Goal: Use online tool/utility: Utilize a website feature to perform a specific function

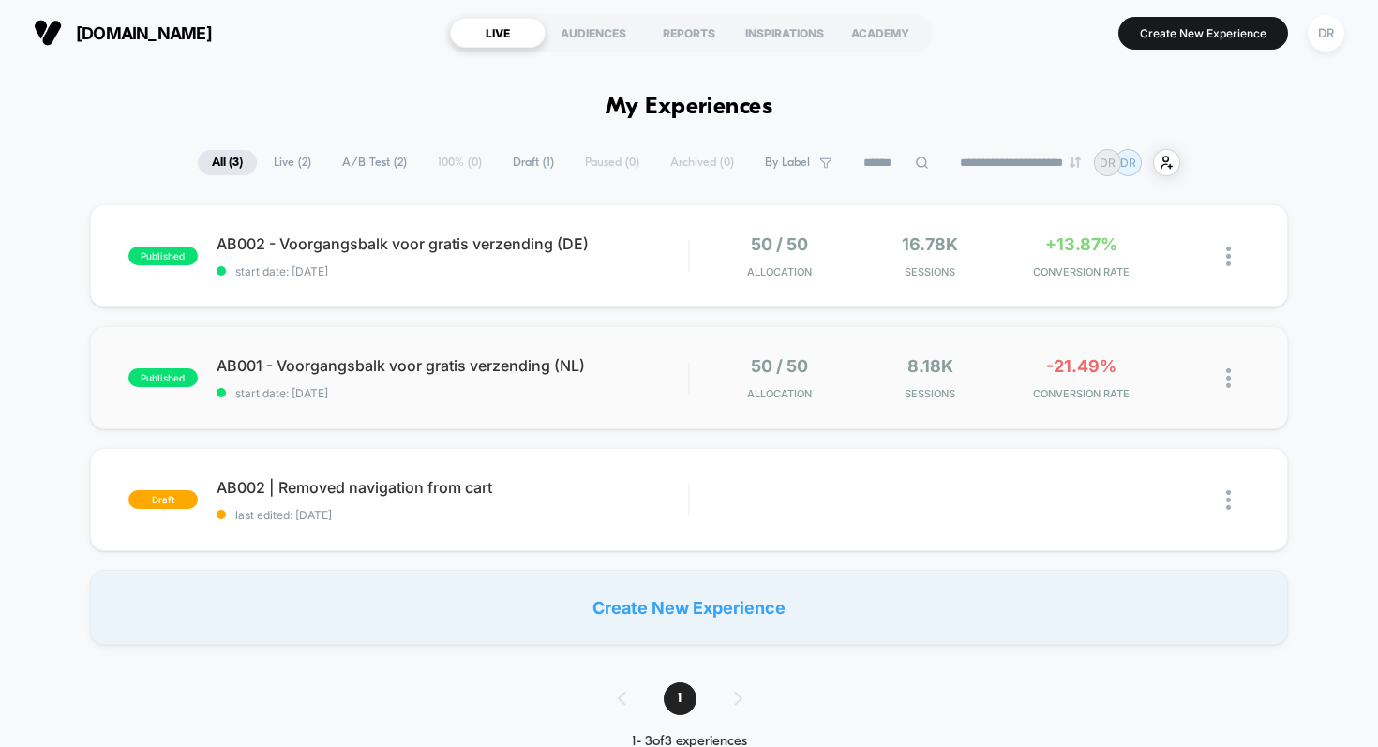
click at [635, 341] on div "published AB001 - Voorgangsbalk voor gratis verzending (NL) start date: [DATE] …" at bounding box center [689, 377] width 1199 height 103
click at [567, 497] on div "AB002 | Removed navigation from cart Click to edit experience details Click to …" at bounding box center [453, 500] width 472 height 44
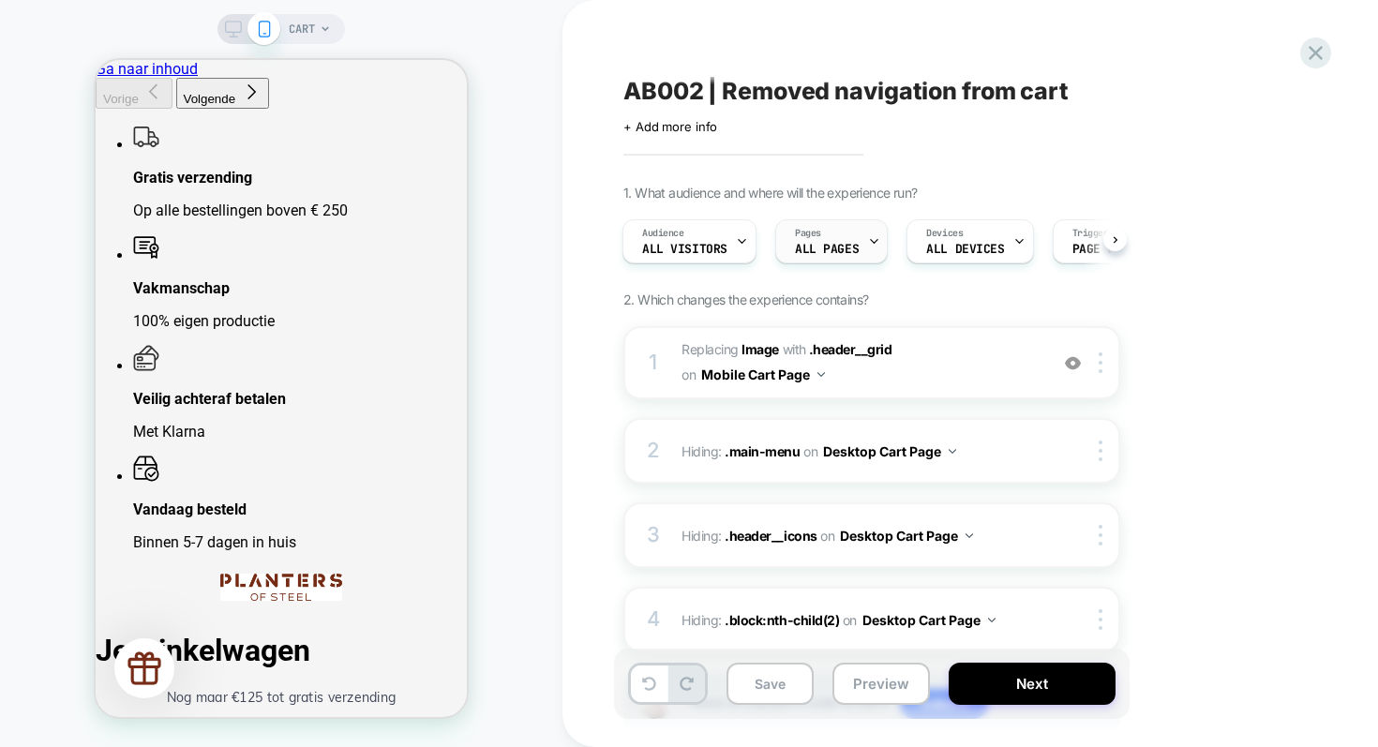
click at [868, 232] on div at bounding box center [874, 241] width 12 height 42
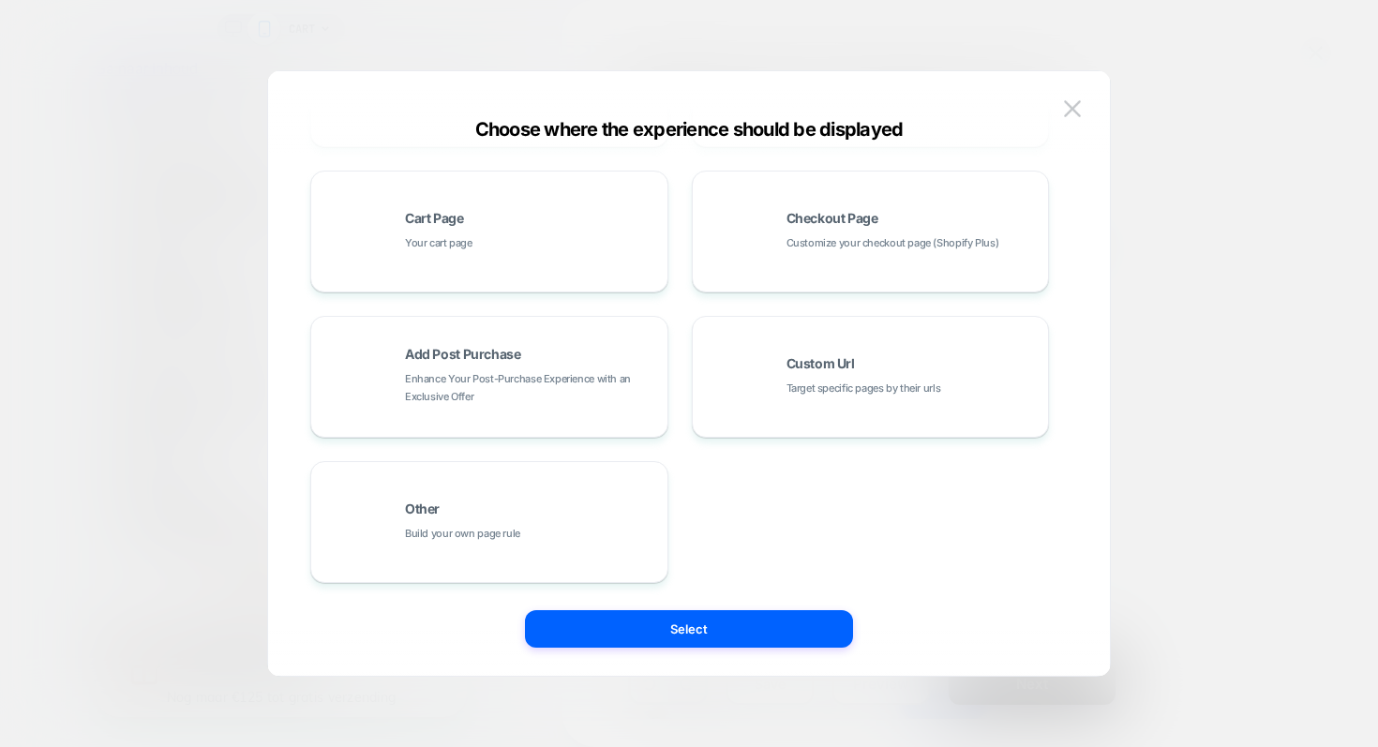
scroll to position [286, 0]
click at [569, 256] on div "Cart Page Your cart page" at bounding box center [489, 230] width 337 height 103
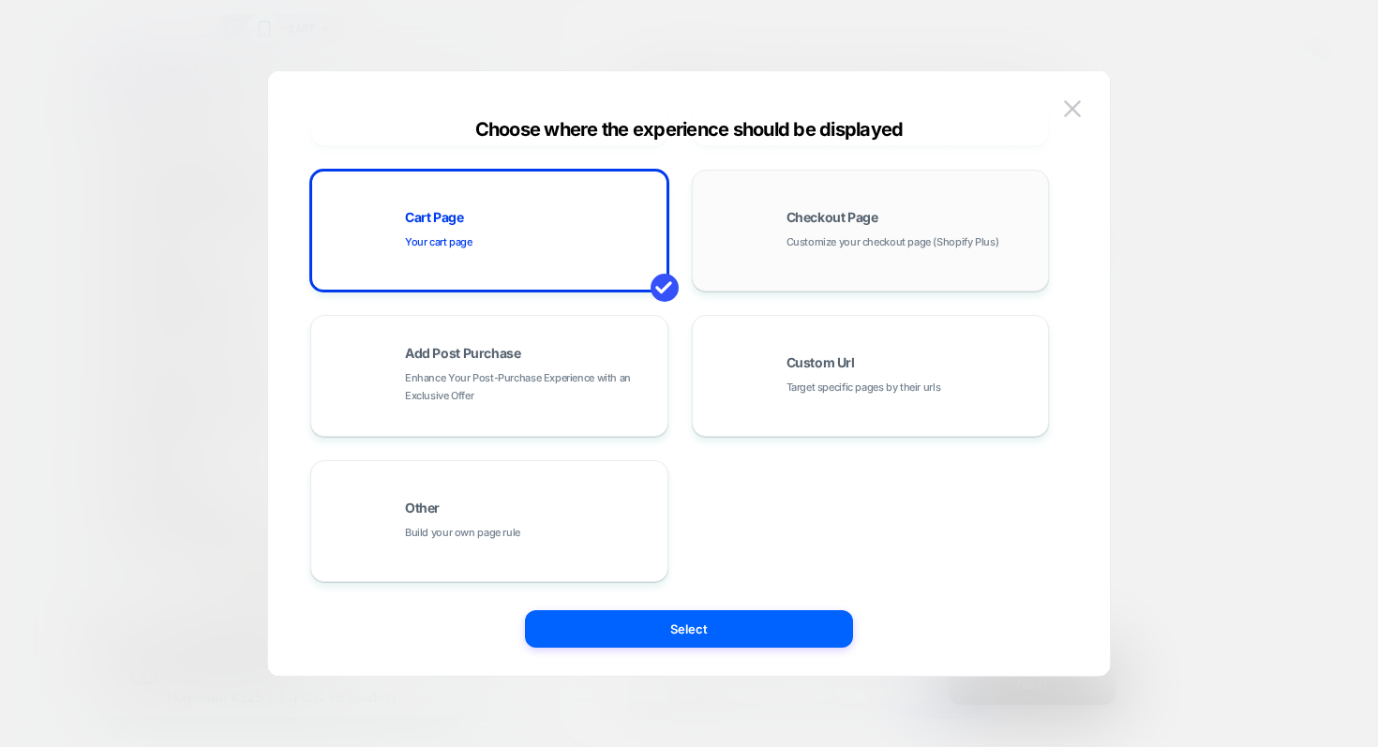
scroll to position [0, 0]
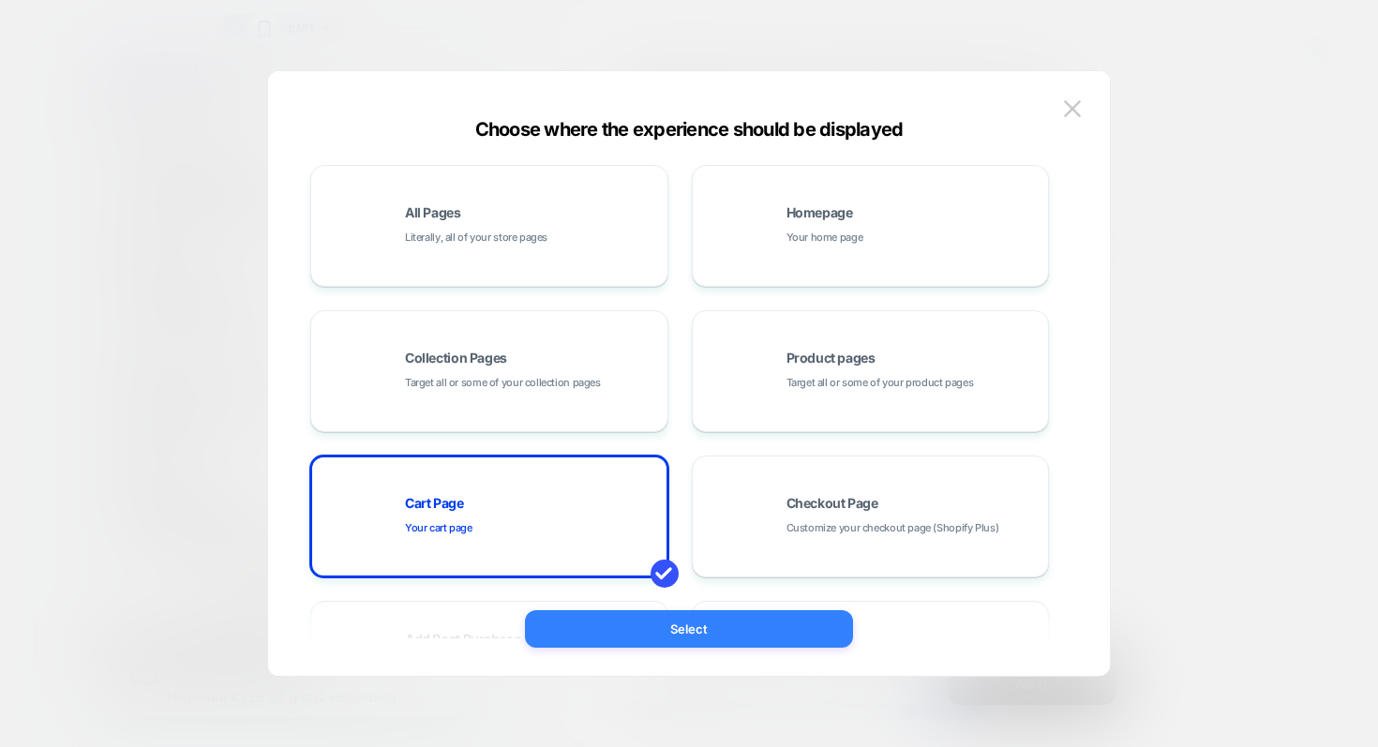
click at [668, 640] on button "Select" at bounding box center [689, 628] width 328 height 37
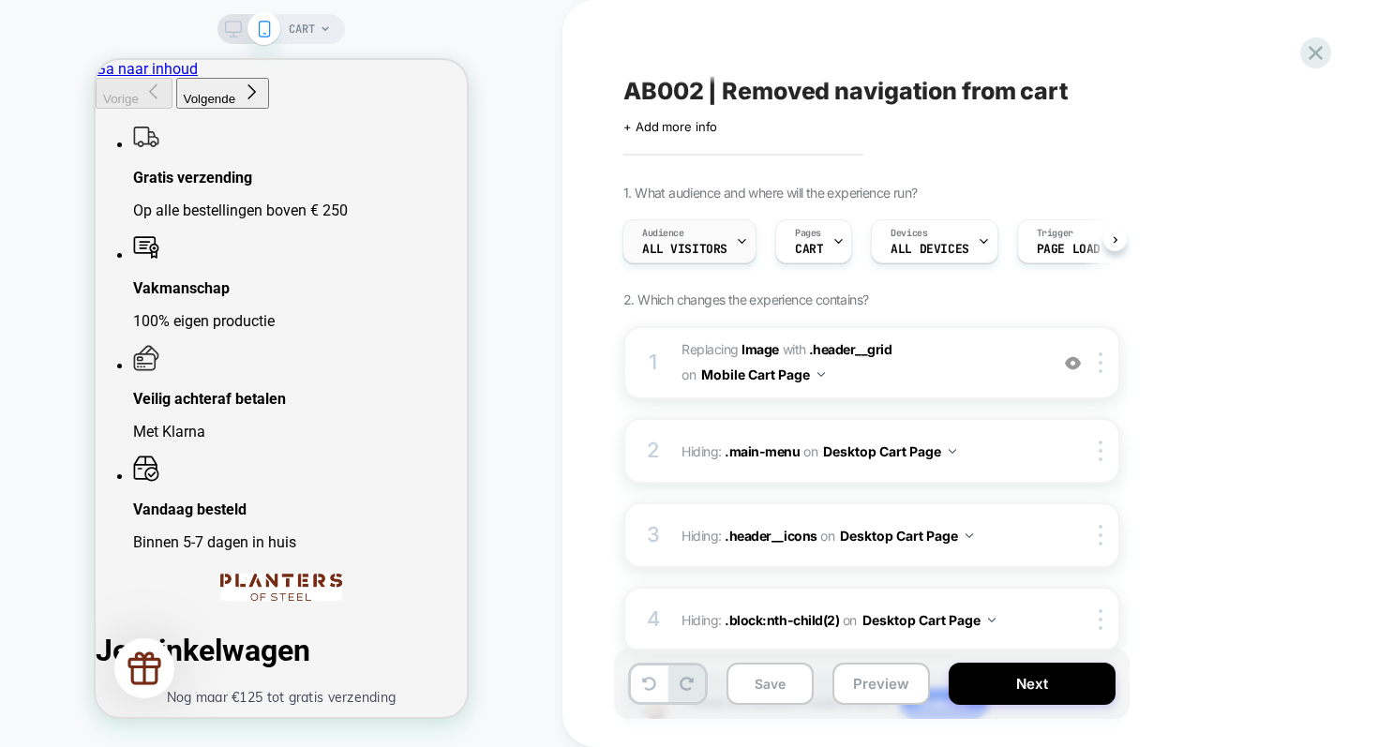
click at [730, 236] on div "Audience All Visitors" at bounding box center [684, 241] width 123 height 42
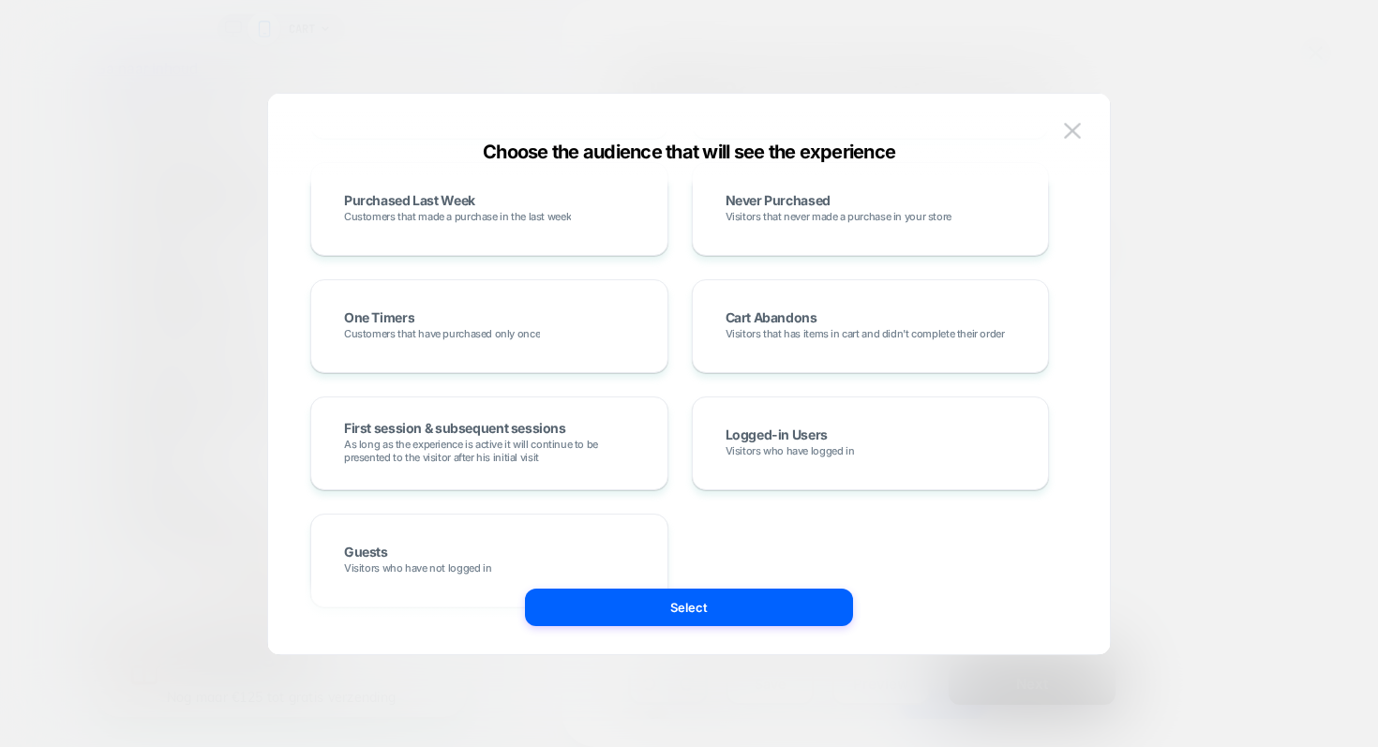
scroll to position [672, 0]
click at [1066, 135] on img at bounding box center [1072, 131] width 17 height 16
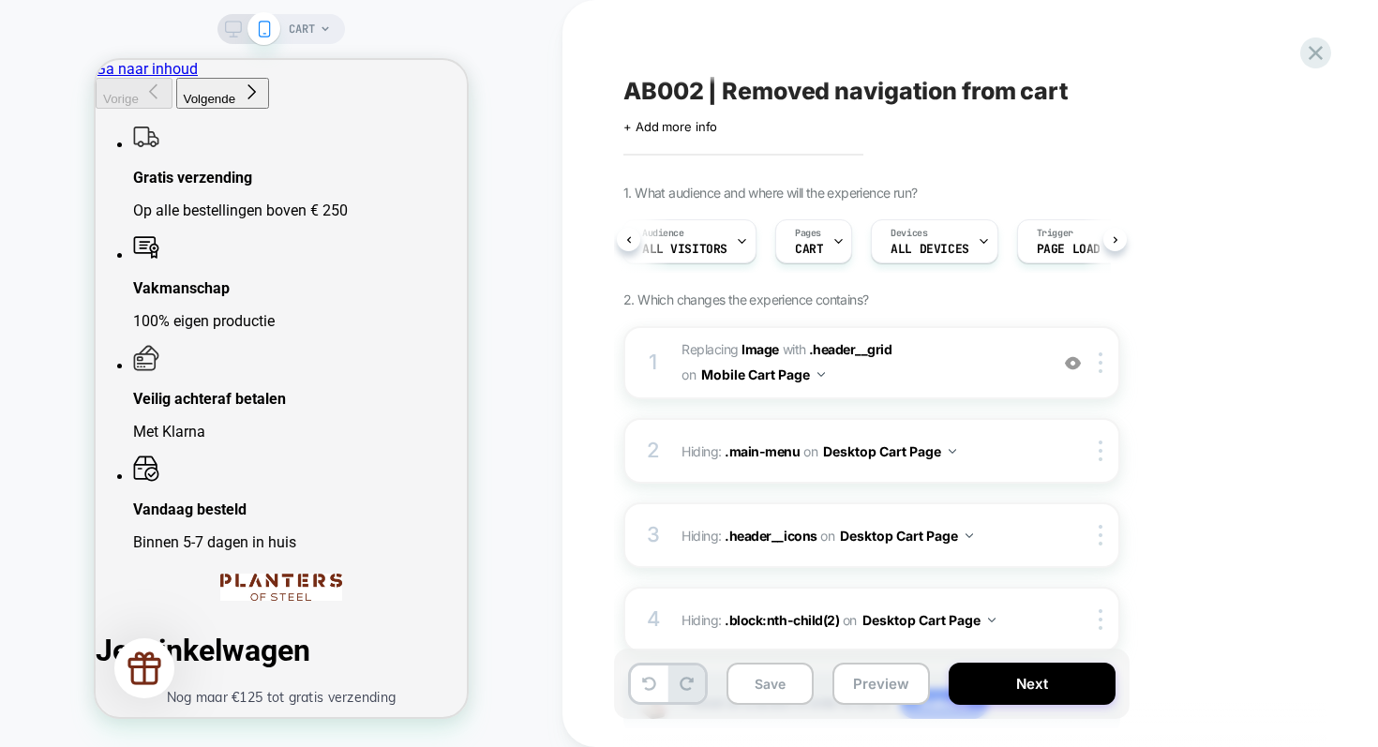
scroll to position [0, 59]
click at [1056, 245] on icon at bounding box center [1057, 241] width 12 height 12
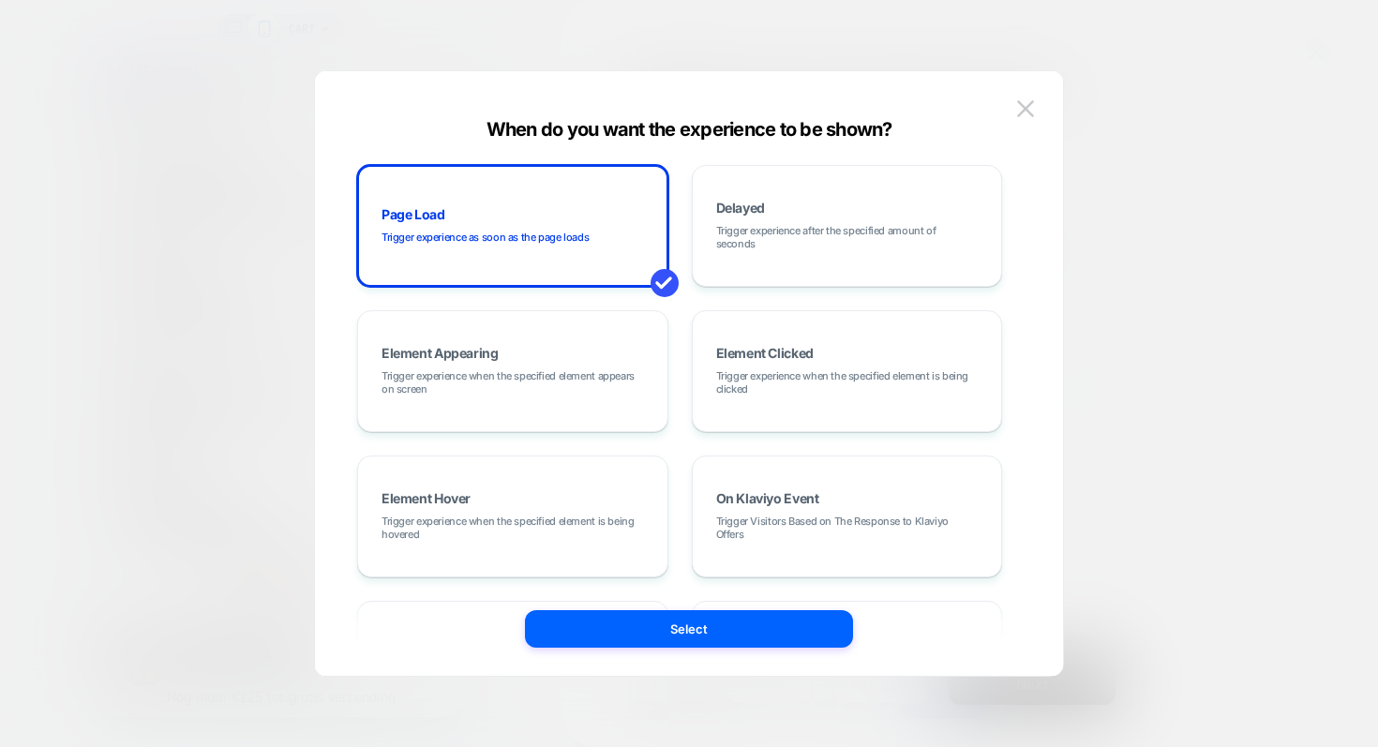
click at [1222, 198] on div at bounding box center [689, 373] width 1378 height 747
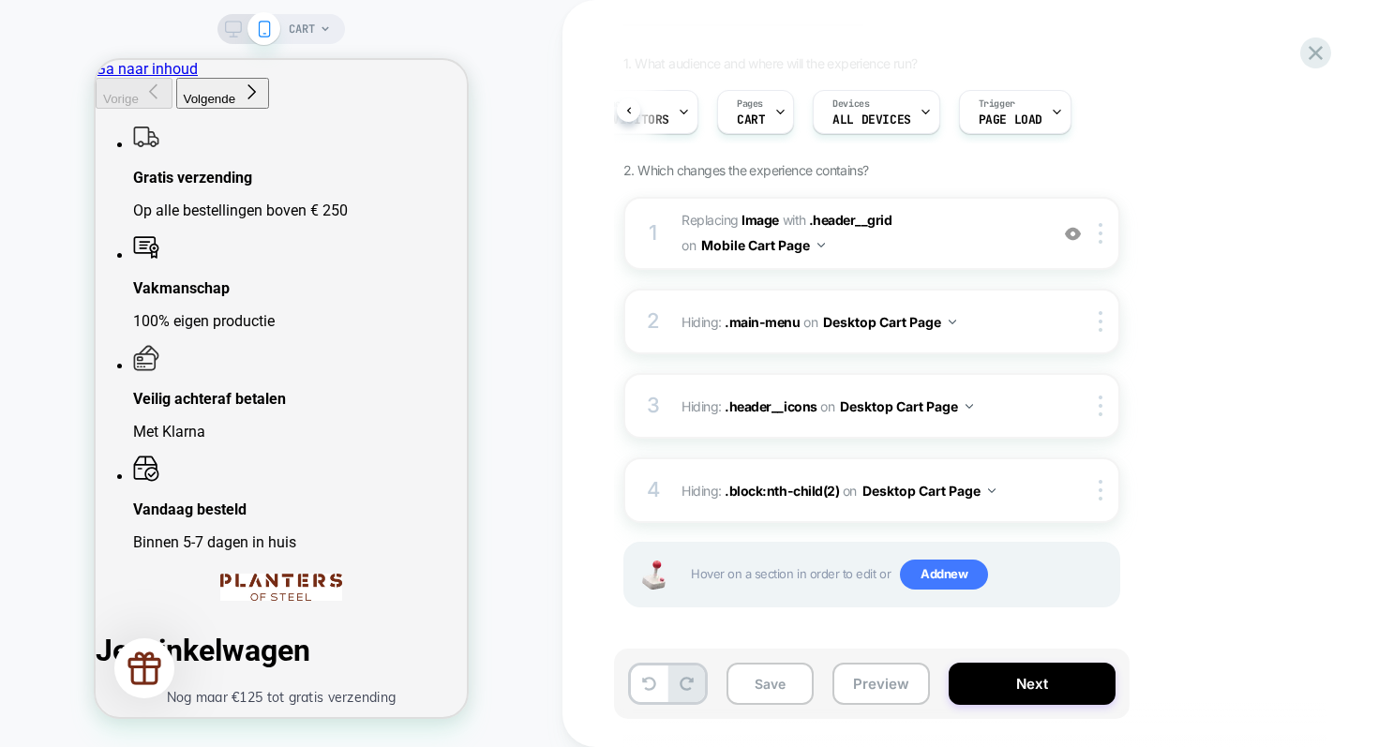
scroll to position [0, 0]
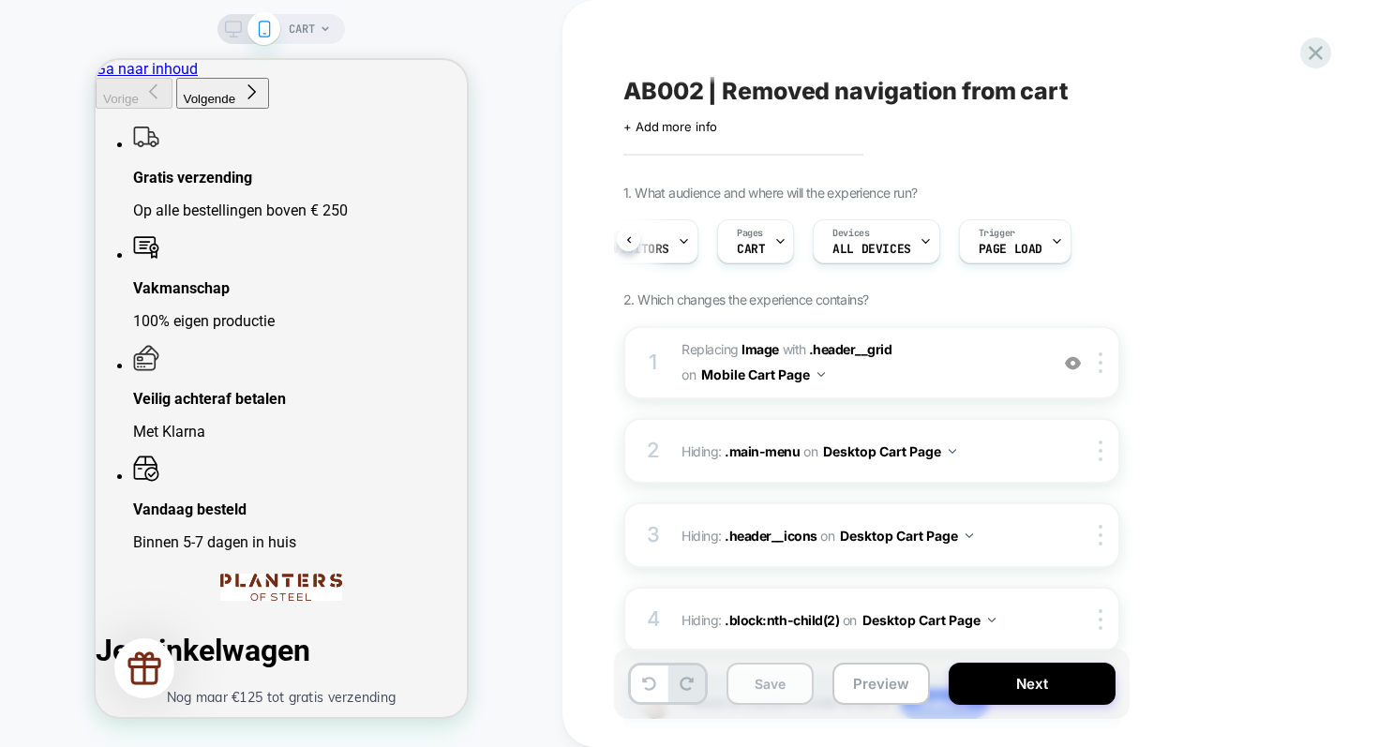
click at [757, 691] on button "Save" at bounding box center [770, 684] width 87 height 42
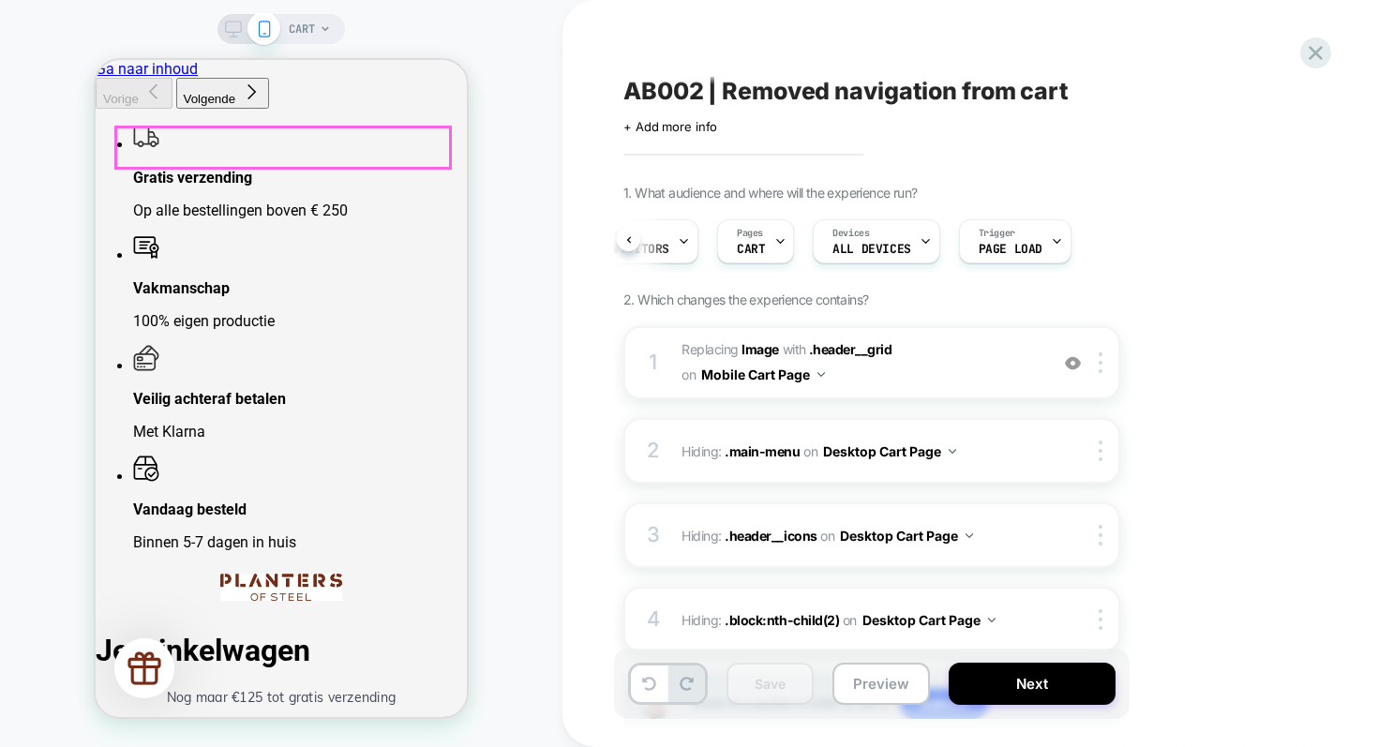
click at [283, 574] on img at bounding box center [281, 587] width 123 height 27
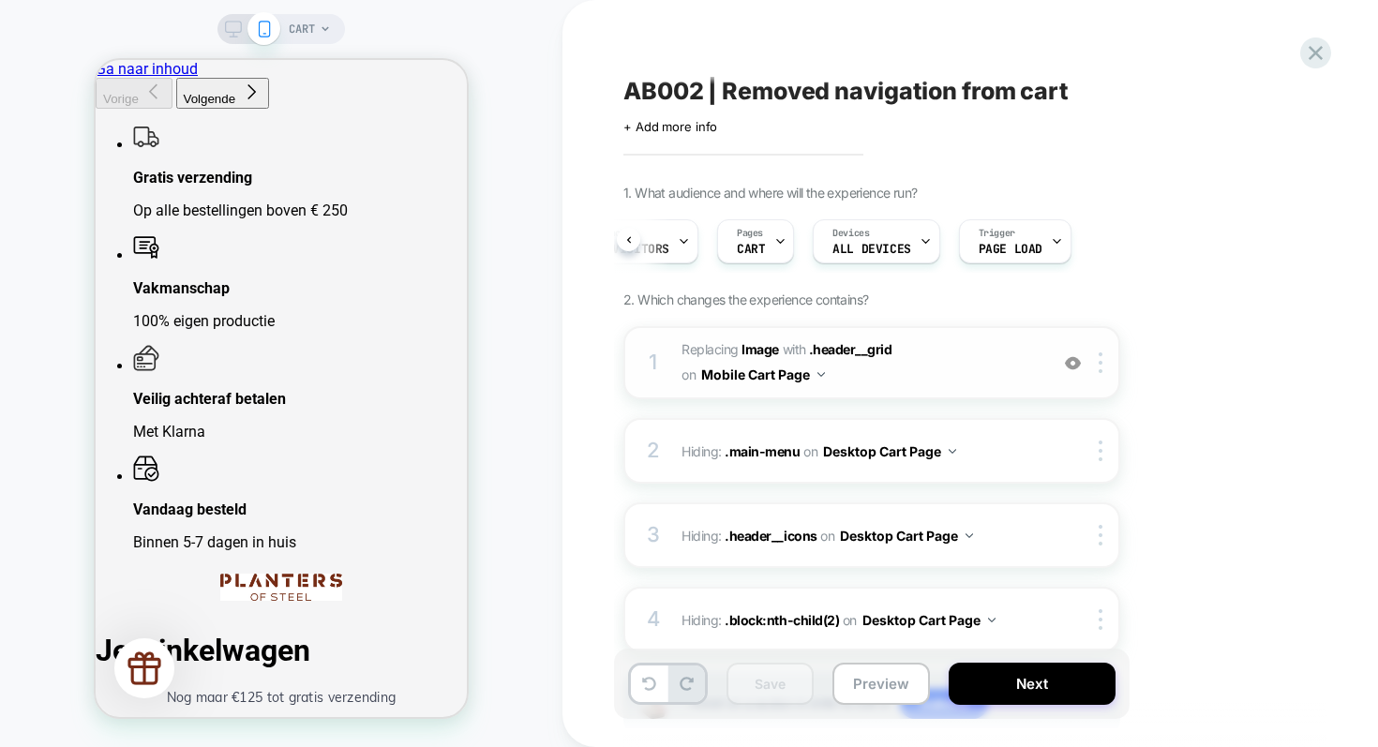
click at [980, 369] on span "#_loomi_addon_1758718527010 Replacing Image WITH .header__grid .header__grid on…" at bounding box center [860, 362] width 357 height 51
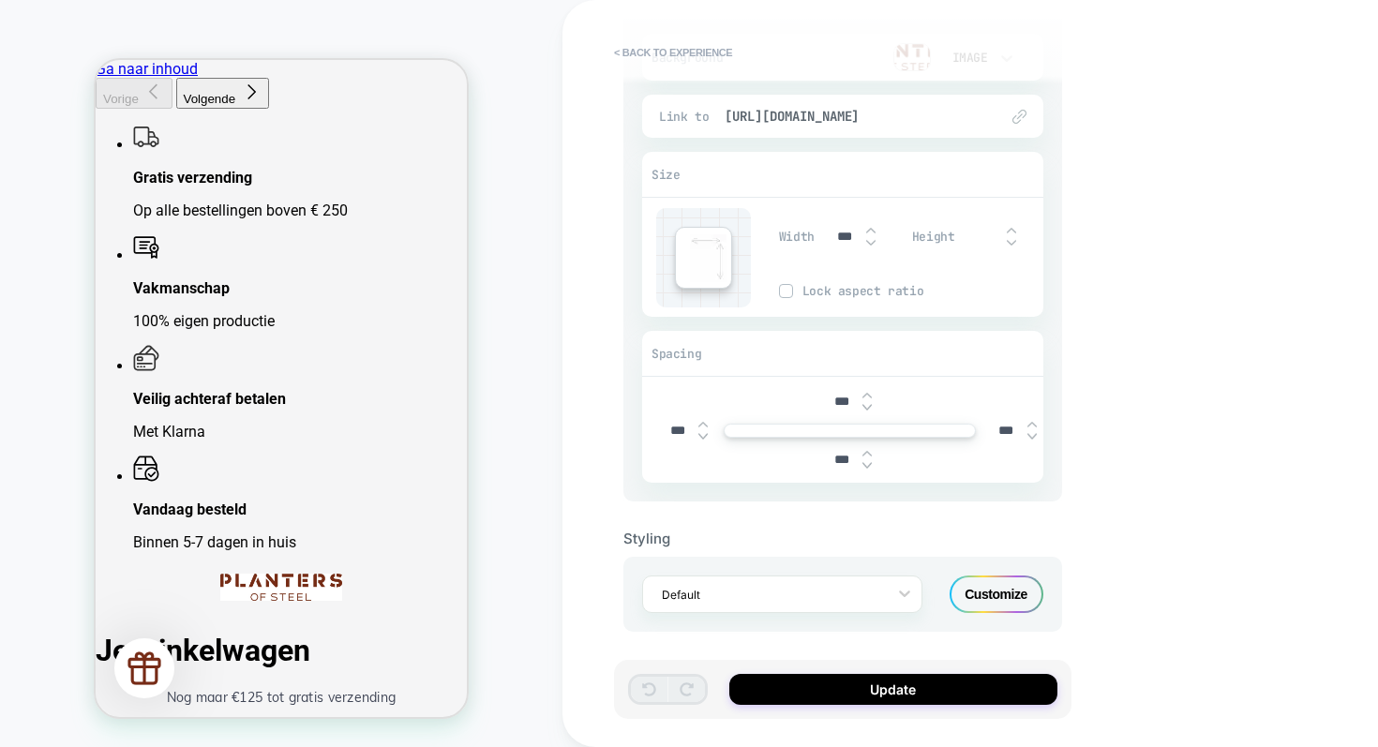
scroll to position [209, 0]
click at [901, 587] on icon at bounding box center [904, 590] width 11 height 7
click at [1007, 518] on div "Styling option Default focused, 1 of 2. 2 results available. Use Up and Down to…" at bounding box center [842, 563] width 439 height 130
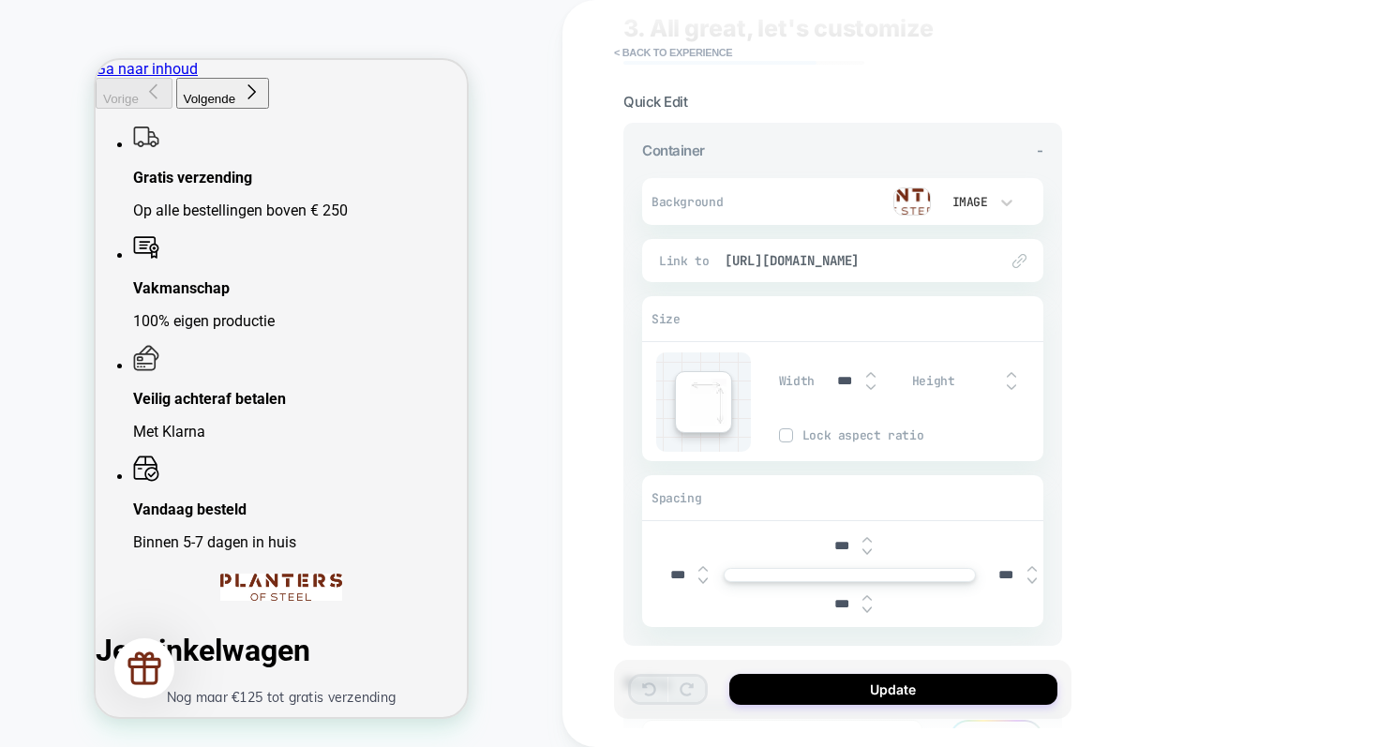
scroll to position [0, 0]
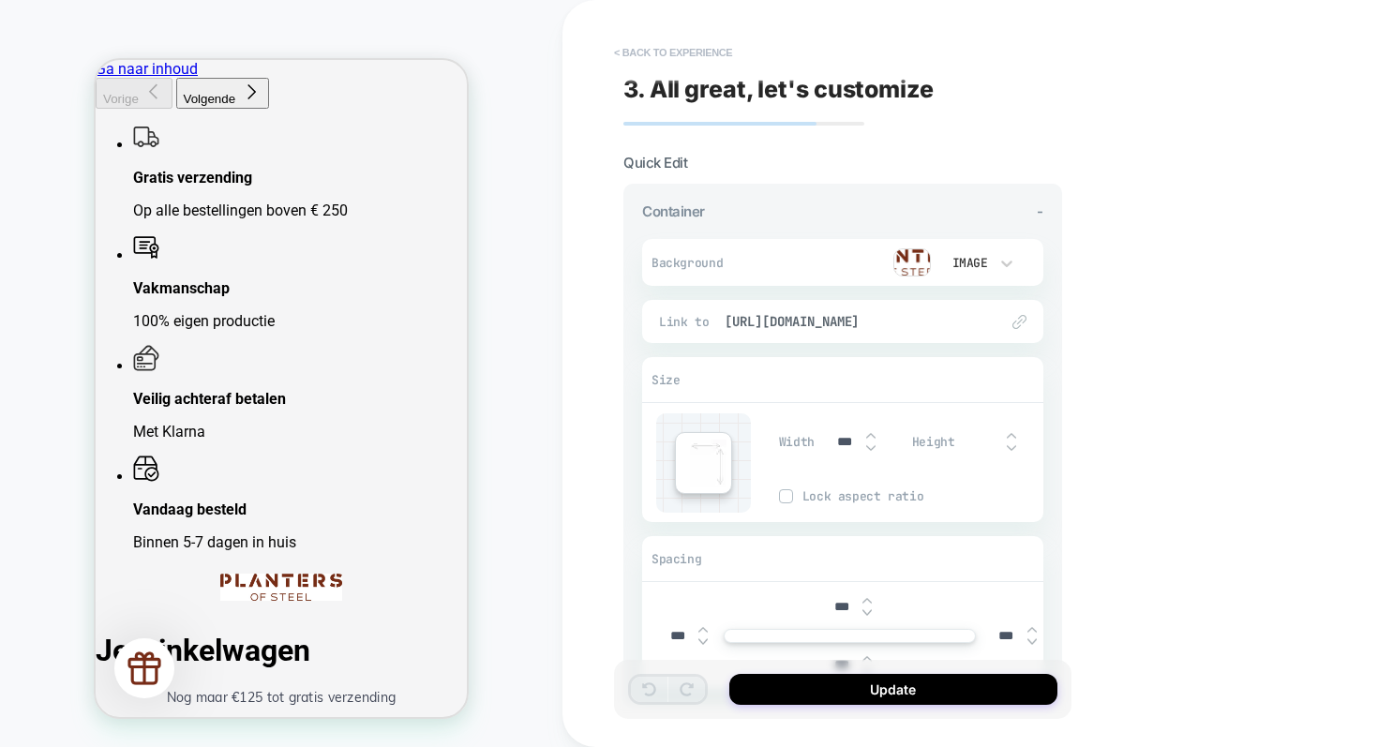
click at [666, 51] on button "< Back to experience" at bounding box center [673, 52] width 137 height 30
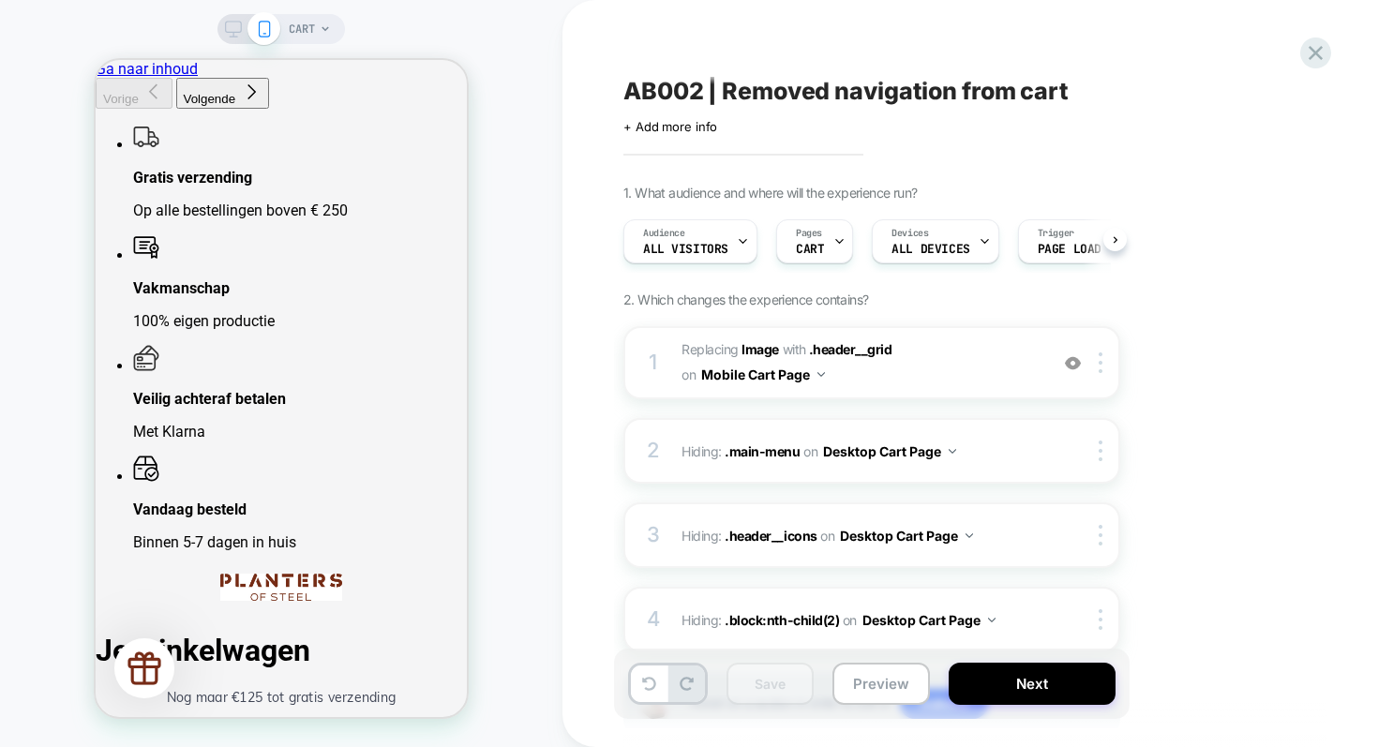
scroll to position [0, 1]
click at [230, 22] on rect at bounding box center [234, 27] width 16 height 10
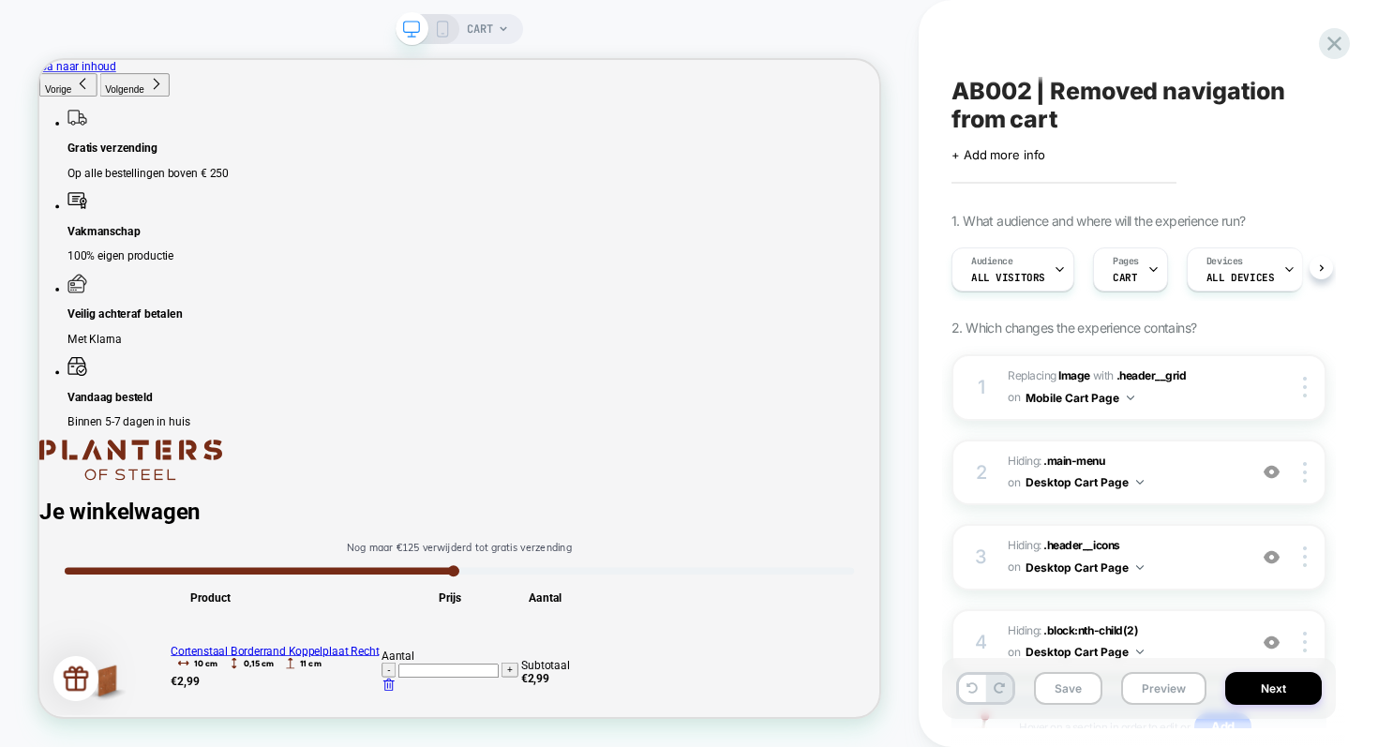
scroll to position [0, 1]
click at [447, 22] on rect at bounding box center [443, 29] width 10 height 15
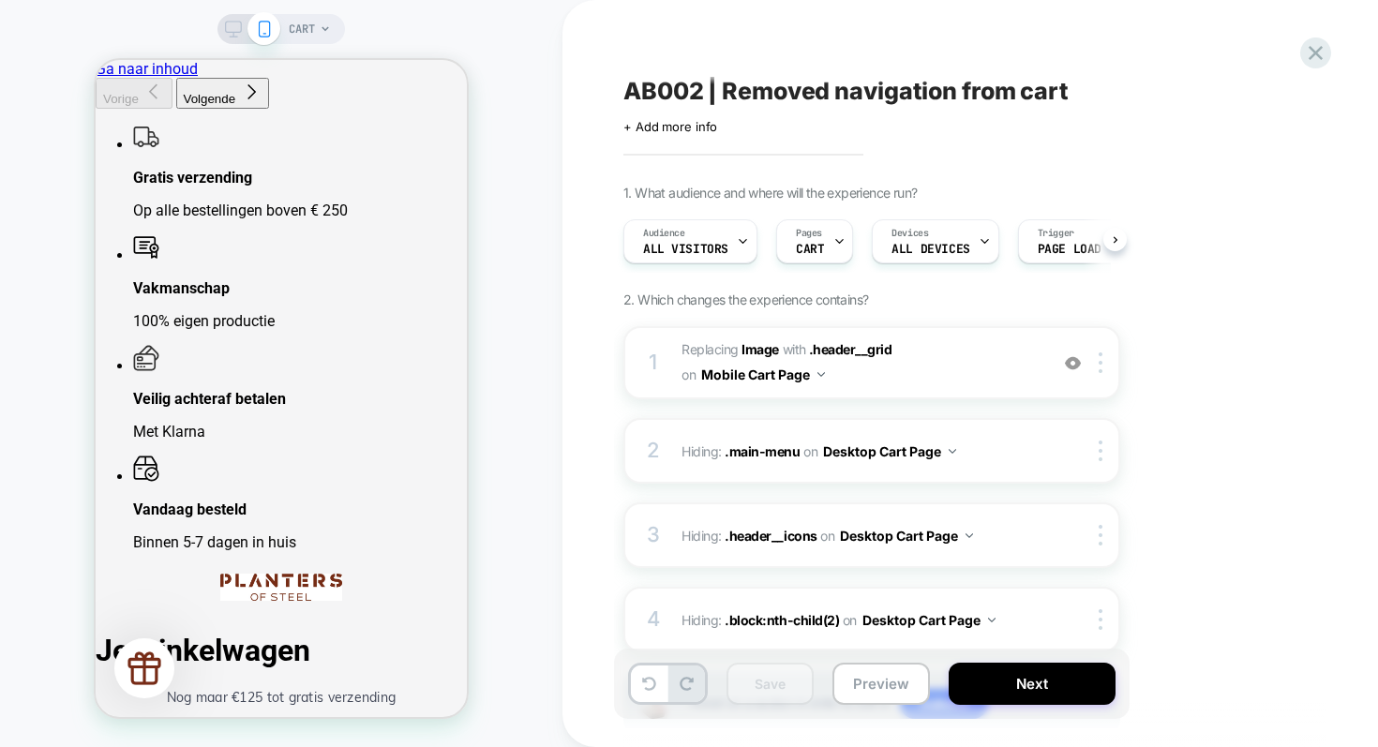
scroll to position [0, 1]
click at [873, 679] on button "Preview" at bounding box center [880, 684] width 97 height 42
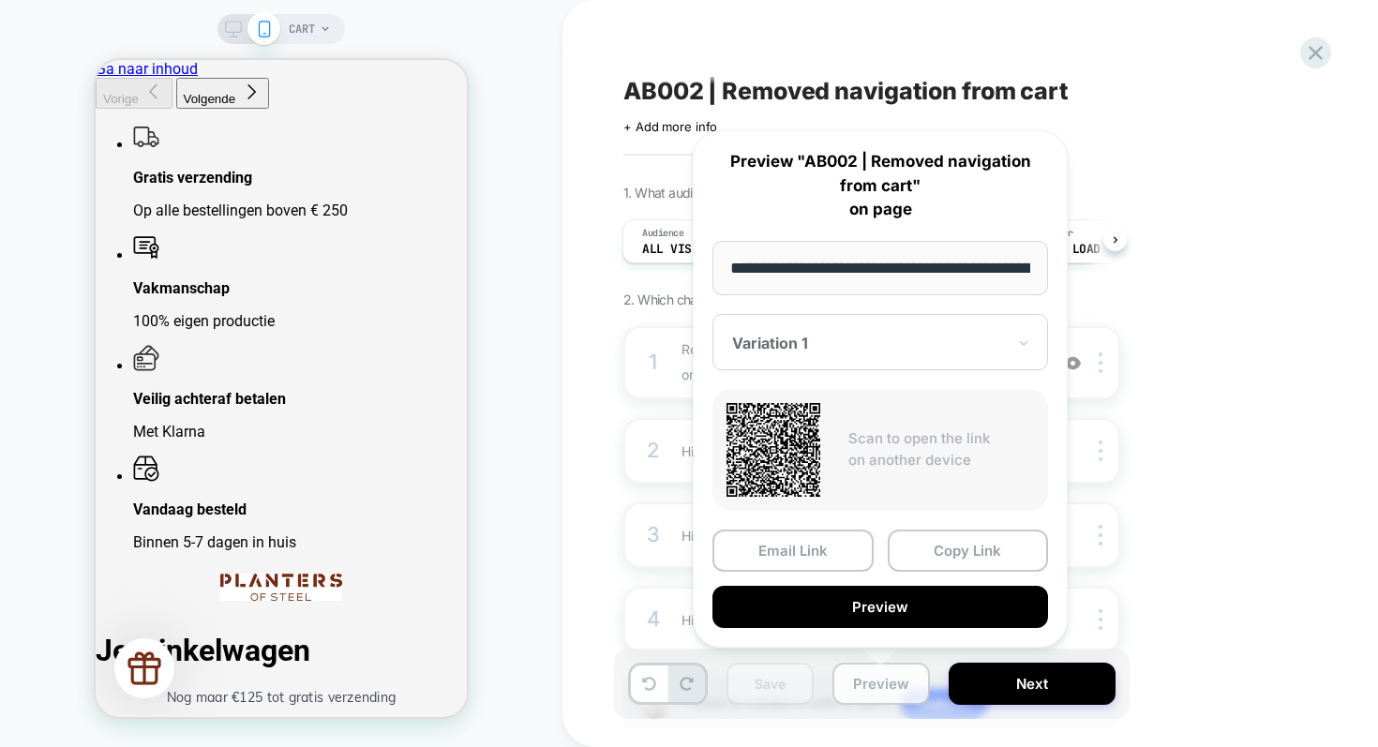
scroll to position [0, 71]
click at [937, 549] on button "Copy Link" at bounding box center [968, 552] width 161 height 42
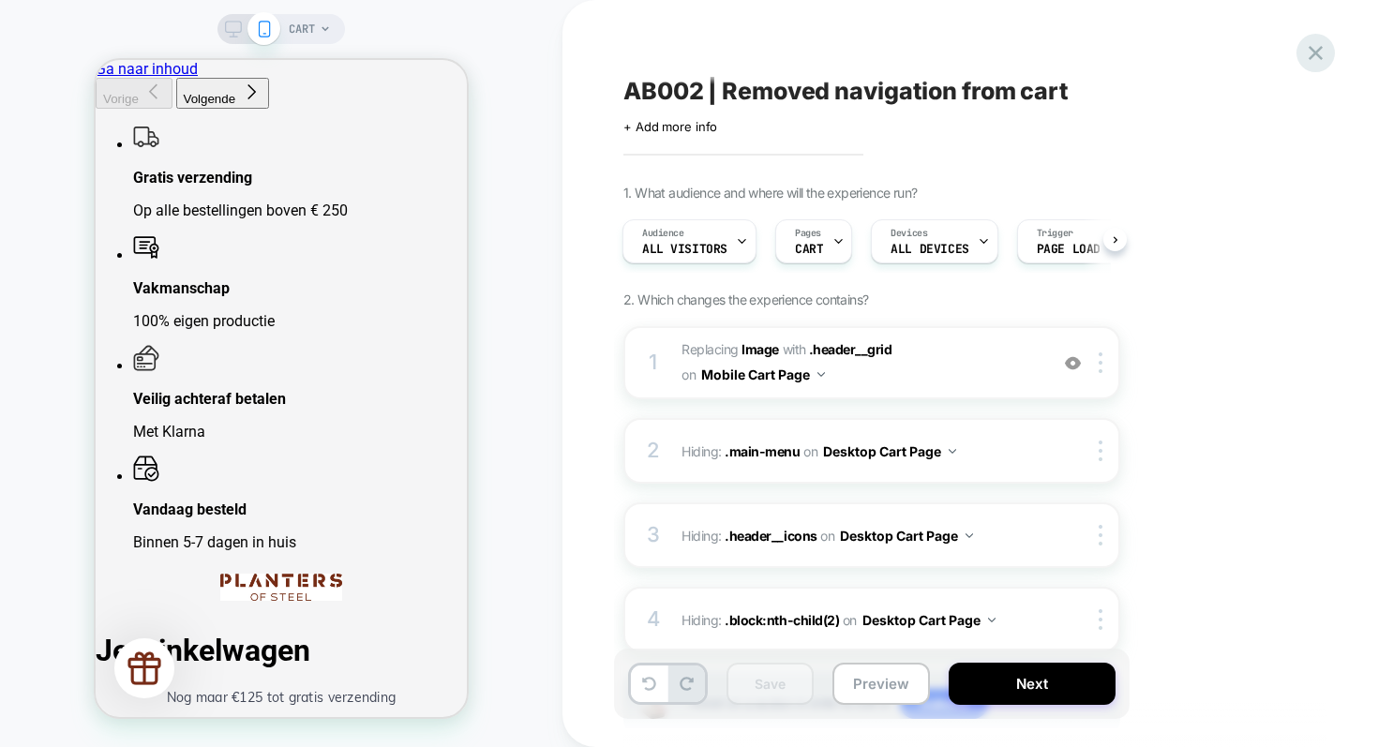
click at [1311, 58] on icon at bounding box center [1315, 52] width 25 height 25
